Goal: Task Accomplishment & Management: Manage account settings

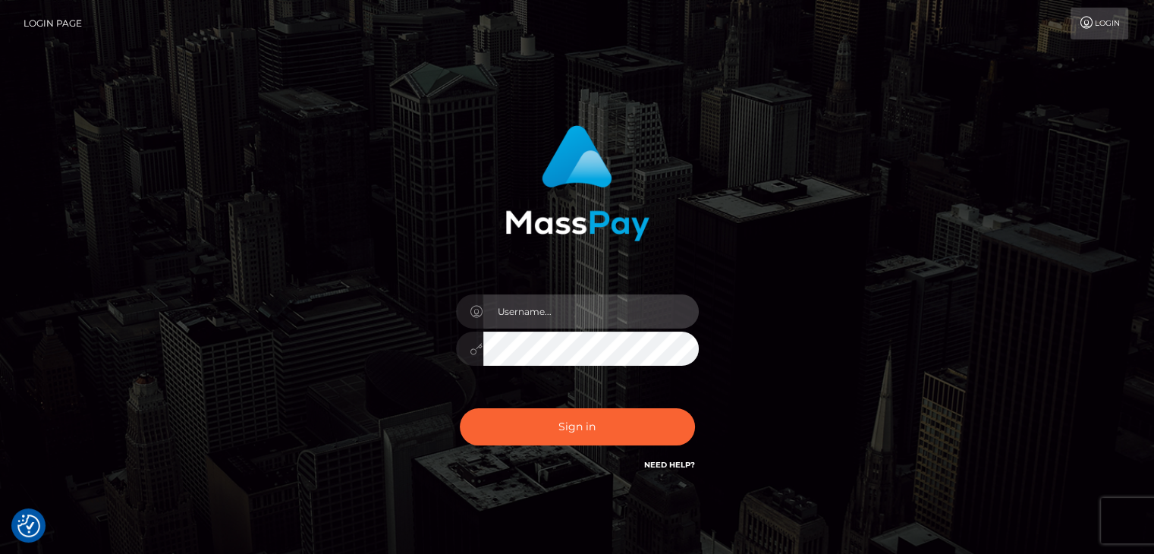
click at [603, 315] on input "text" at bounding box center [590, 311] width 215 height 34
type input "malcolm abdilla castillo"
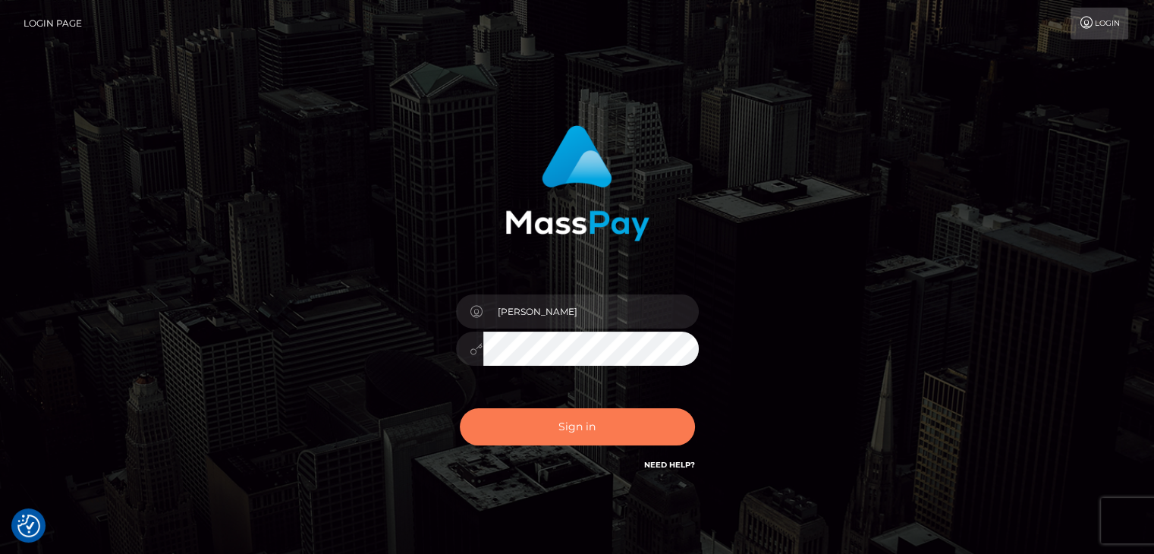
click at [579, 429] on button "Sign in" at bounding box center [577, 426] width 235 height 37
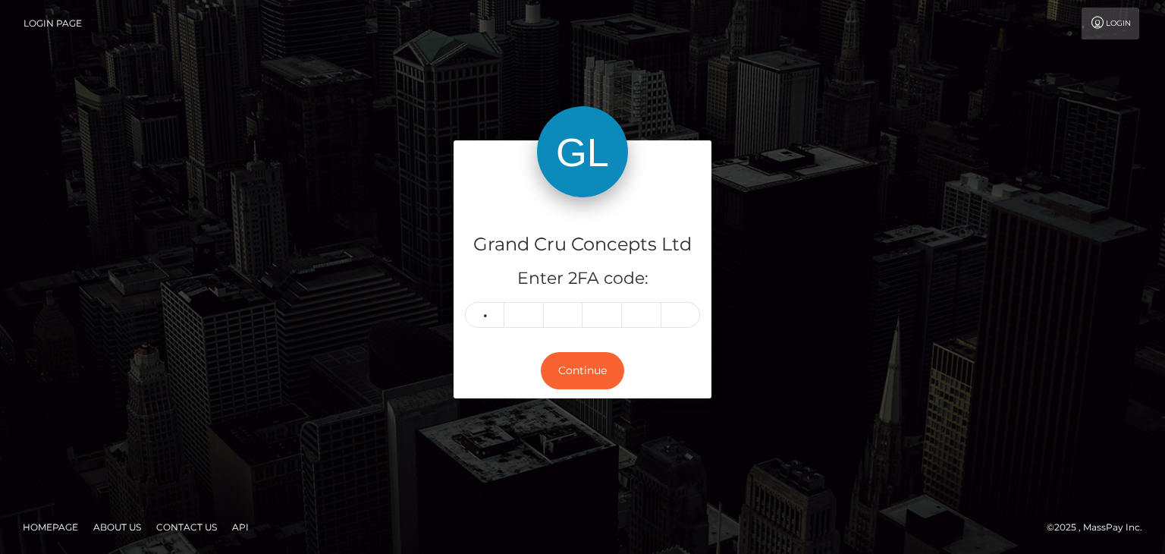
type input "9"
type input "8"
type input "5"
type input "1"
type input "6"
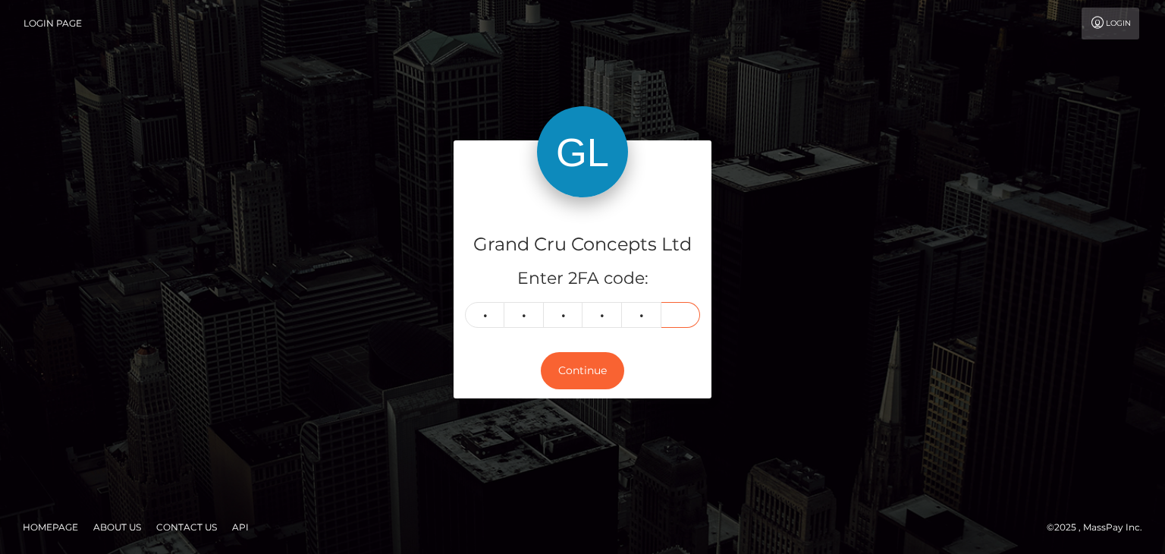
type input "8"
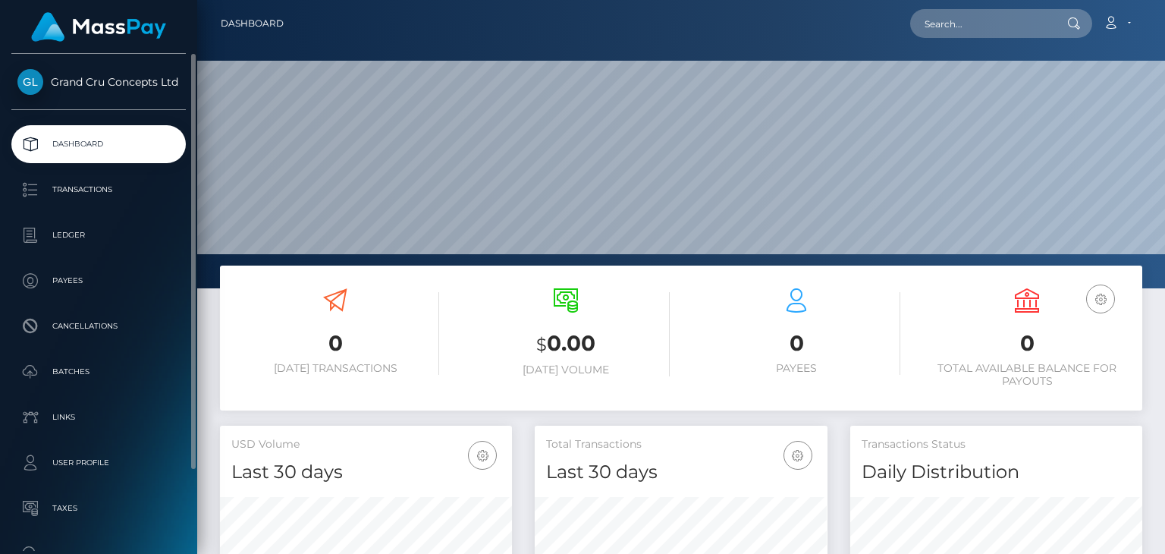
click at [102, 80] on span "Grand Cru Concepts Ltd" at bounding box center [98, 82] width 174 height 14
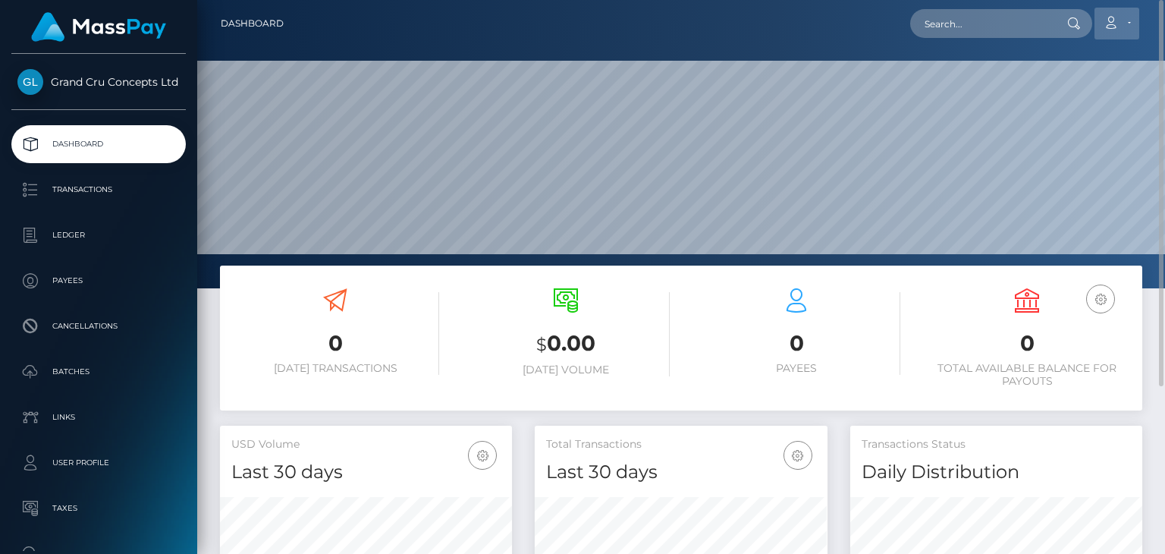
click at [1123, 16] on link "Account" at bounding box center [1116, 24] width 45 height 32
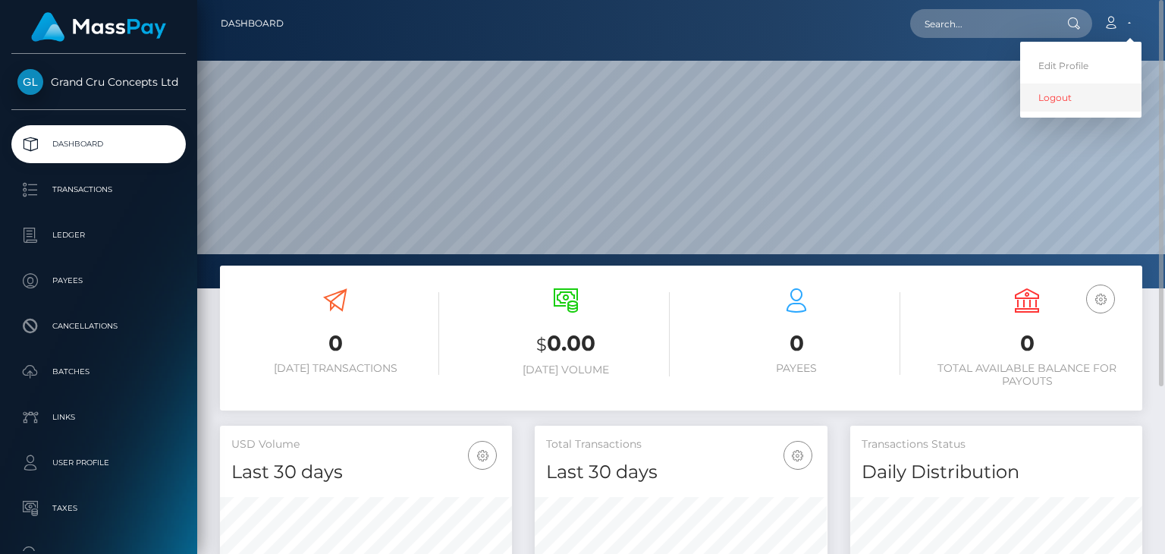
click at [1077, 99] on link "Logout" at bounding box center [1080, 97] width 121 height 28
